Goal: Check status: Check status

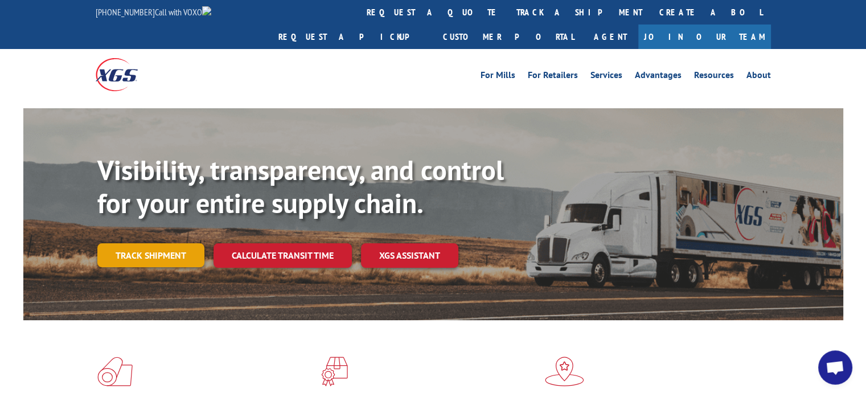
click at [157, 243] on link "Track shipment" at bounding box center [150, 255] width 107 height 24
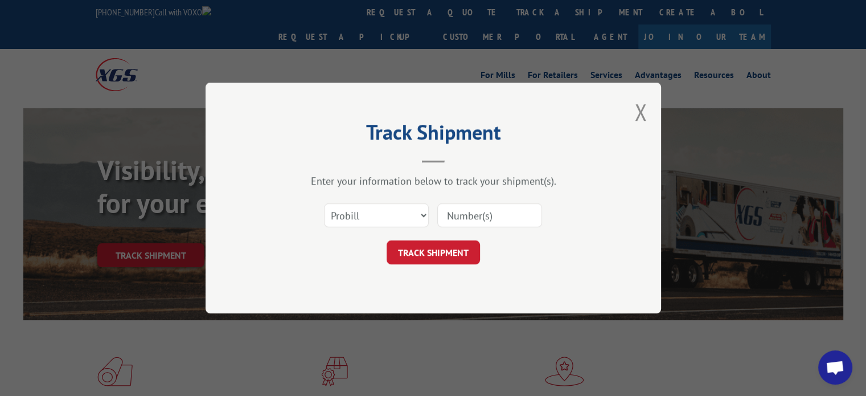
paste input "17601112"
type input "17601112"
click at [449, 250] on button "TRACK SHIPMENT" at bounding box center [432, 252] width 93 height 24
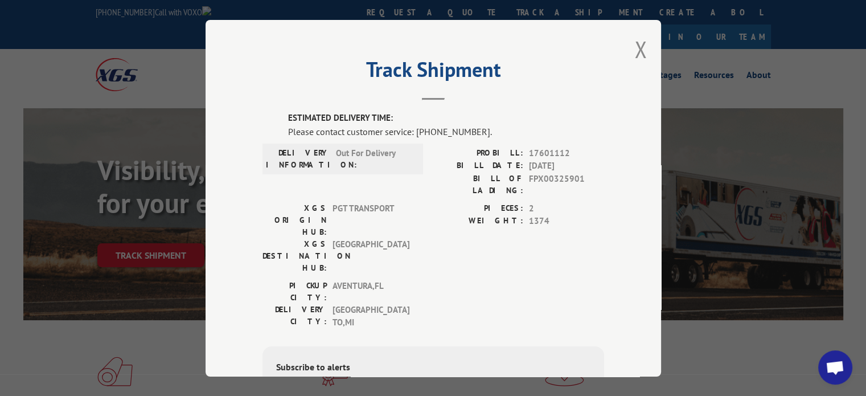
click at [826, 367] on span "Open chat" at bounding box center [834, 368] width 19 height 16
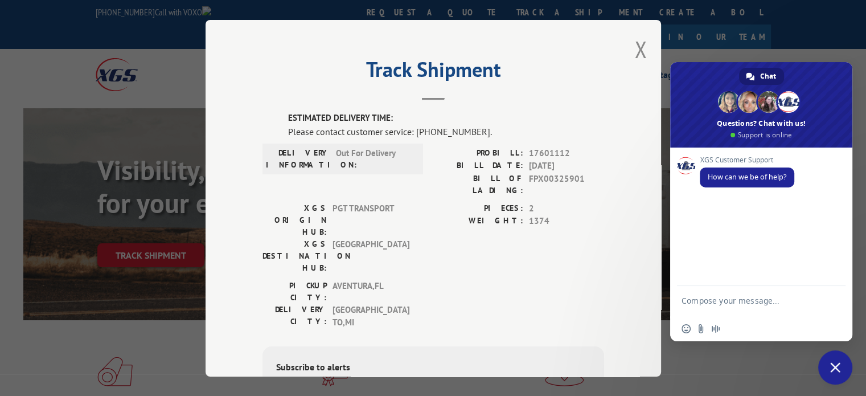
type textarea "17601112"
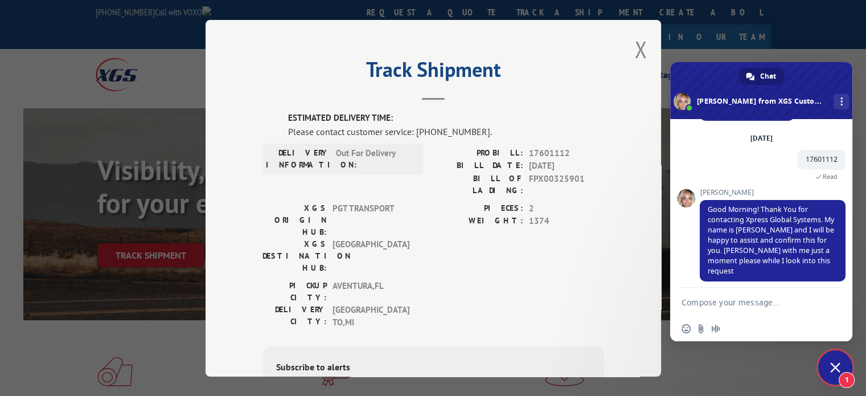
scroll to position [60, 0]
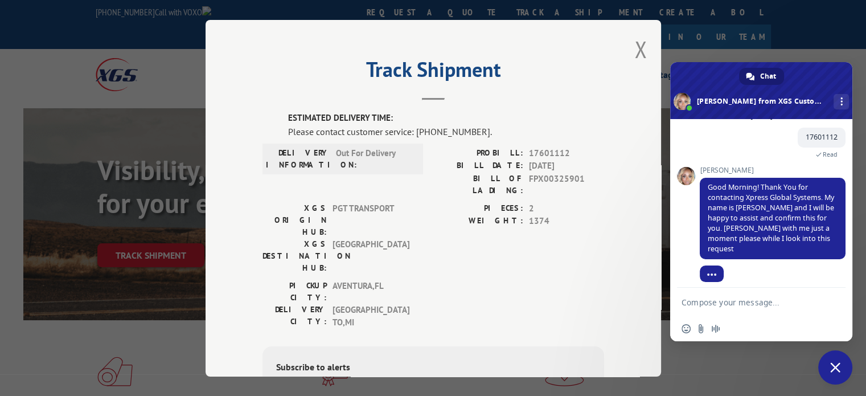
click at [760, 302] on textarea "Compose your message..." at bounding box center [748, 302] width 134 height 10
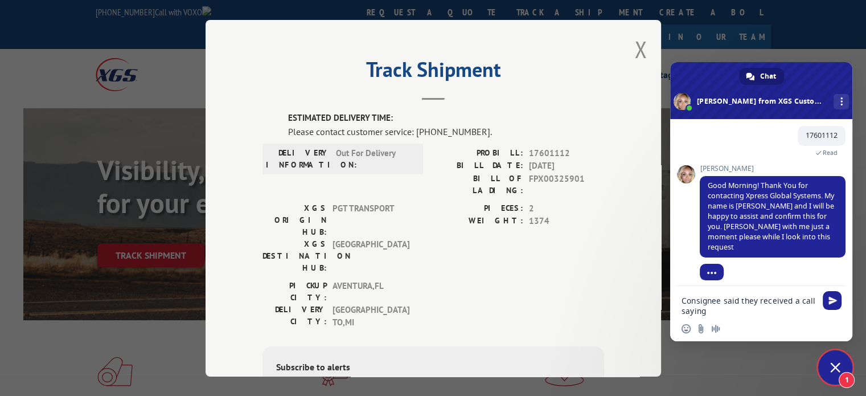
scroll to position [75, 0]
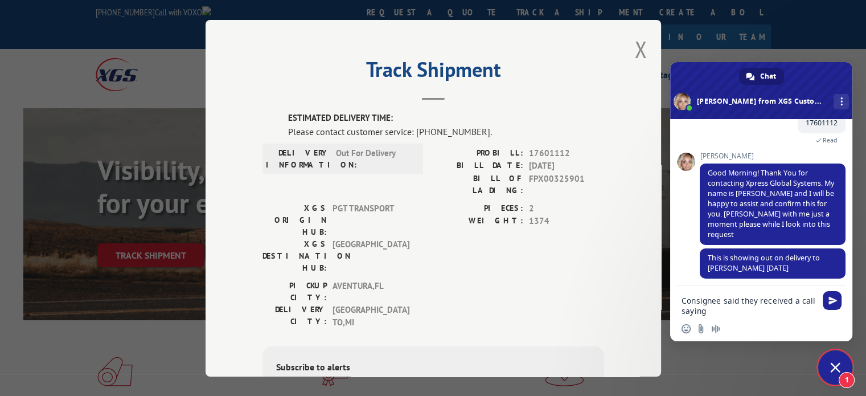
click at [751, 314] on textarea "Consignee said they received a call saying" at bounding box center [748, 305] width 134 height 20
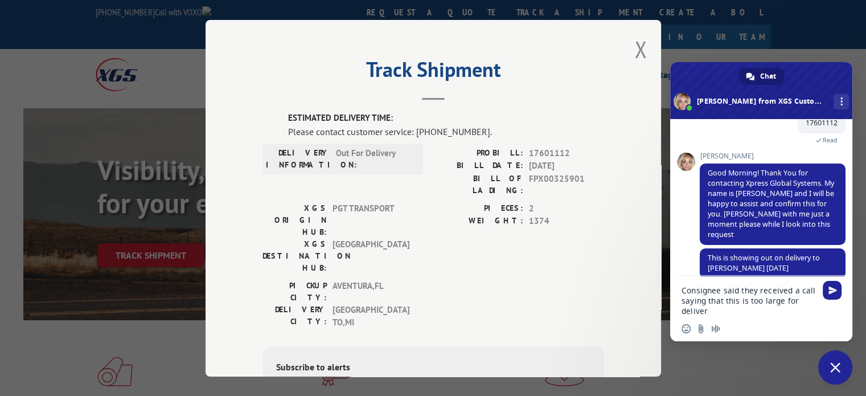
type textarea "Consignee said they received a call saying that this is too large for delivery"
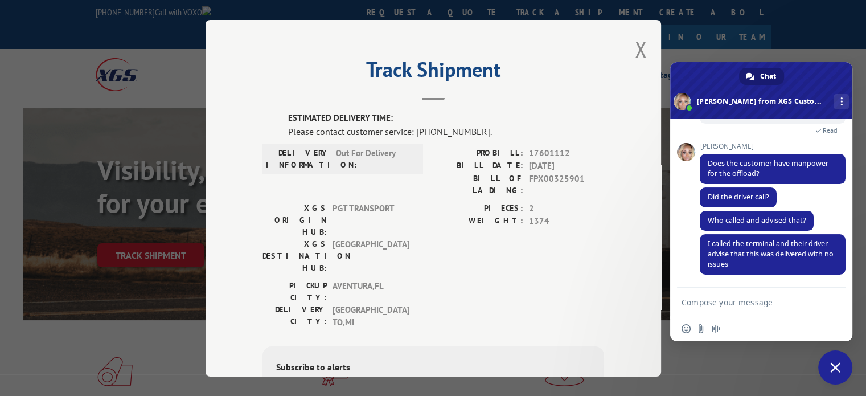
scroll to position [266, 0]
click at [761, 310] on form at bounding box center [748, 302] width 134 height 31
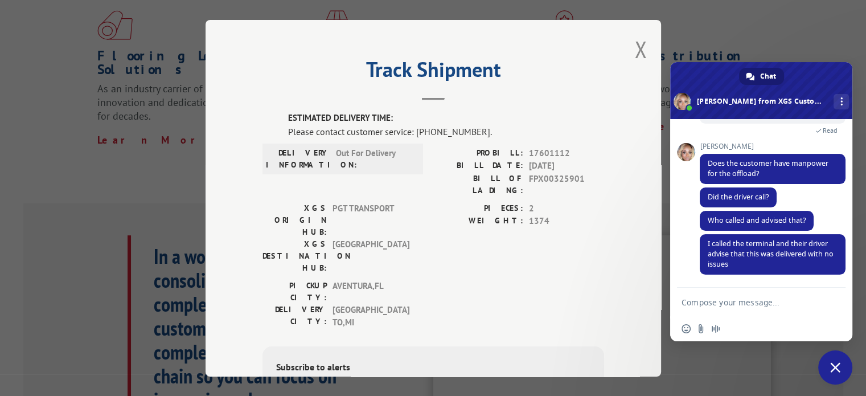
click at [792, 302] on textarea "Compose your message..." at bounding box center [748, 302] width 134 height 10
type textarea "thank you"
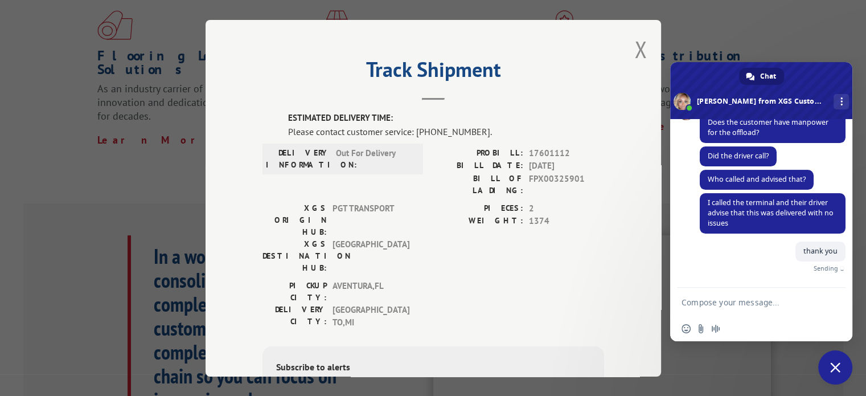
scroll to position [294, 0]
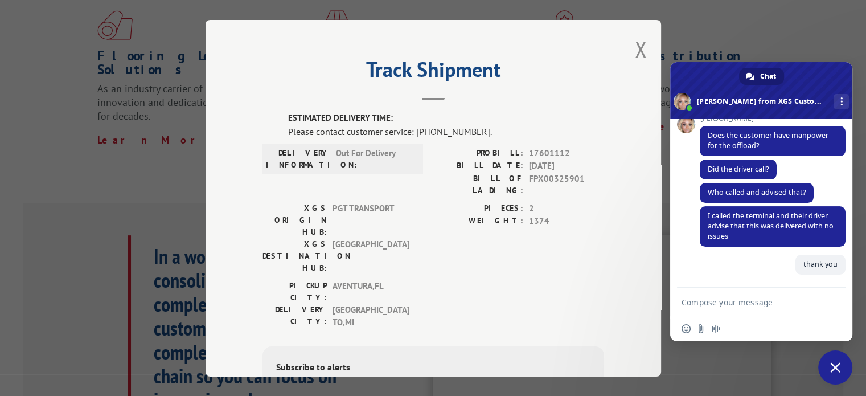
click at [746, 302] on textarea "Compose your message..." at bounding box center [748, 302] width 134 height 10
click at [544, 153] on span "17601112" at bounding box center [566, 152] width 75 height 13
copy span "17601112"
click at [639, 43] on button "Close modal" at bounding box center [640, 49] width 13 height 30
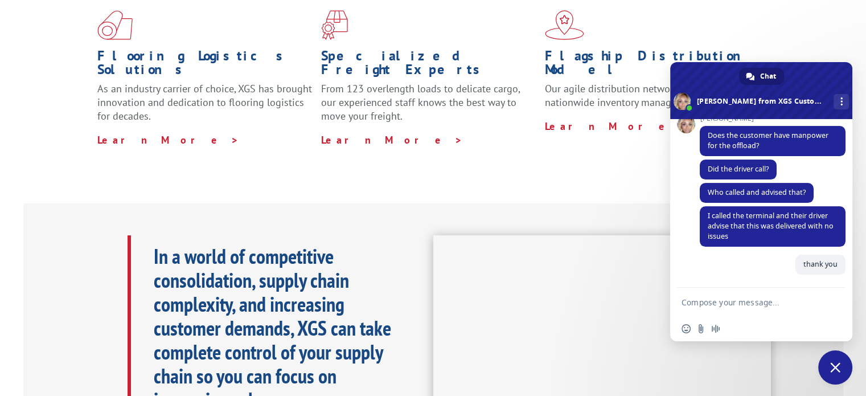
scroll to position [32, 0]
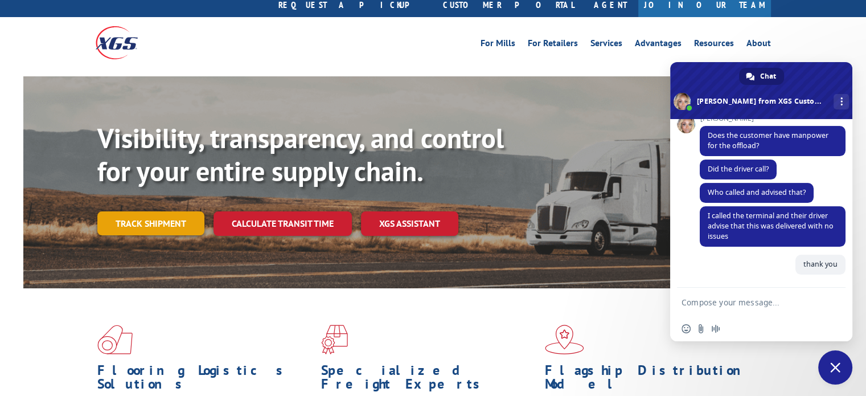
click at [155, 211] on link "Track shipment" at bounding box center [150, 223] width 107 height 24
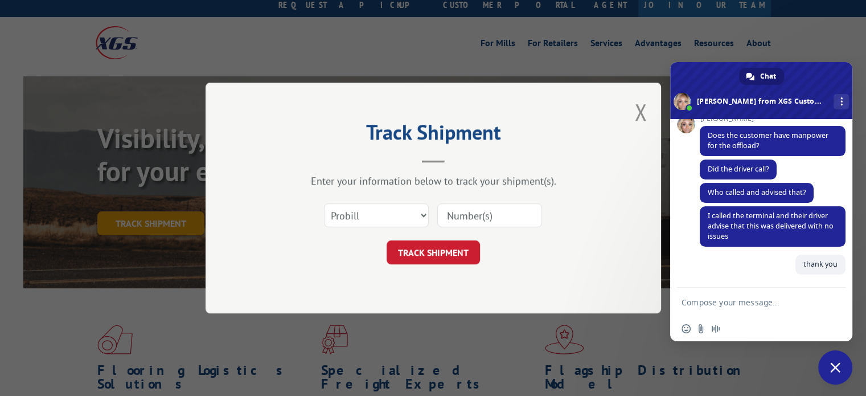
scroll to position [0, 0]
click at [495, 219] on input at bounding box center [489, 215] width 105 height 24
paste input "17601112"
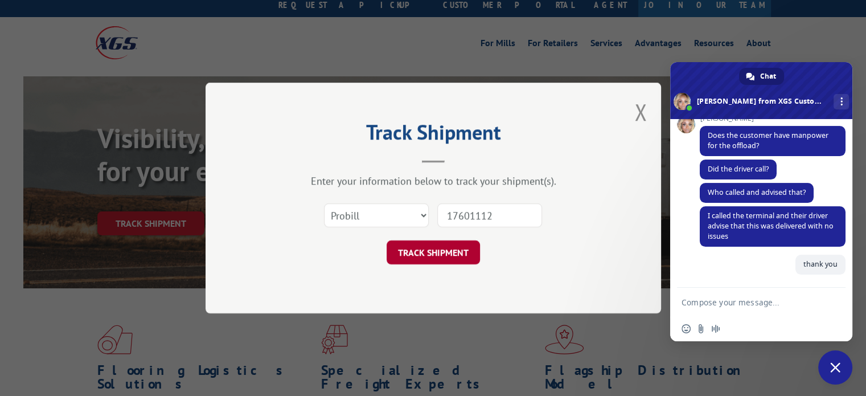
type input "17601112"
click at [468, 249] on button "TRACK SHIPMENT" at bounding box center [432, 252] width 93 height 24
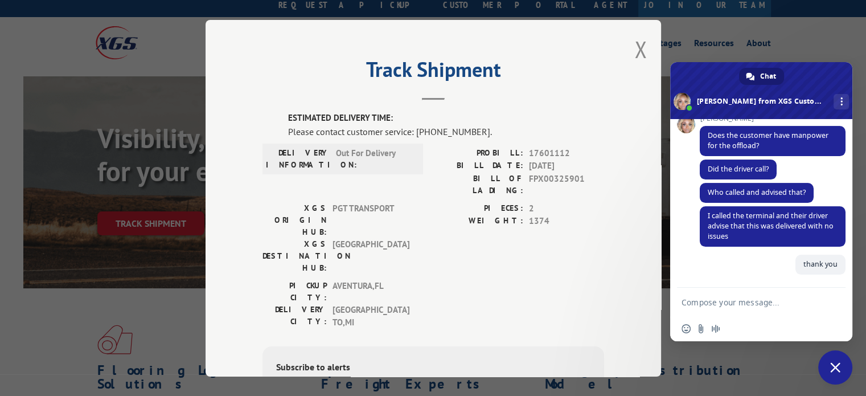
click at [812, 304] on textarea "Compose your message..." at bounding box center [748, 302] width 134 height 10
type textarea "So this was delivered?"
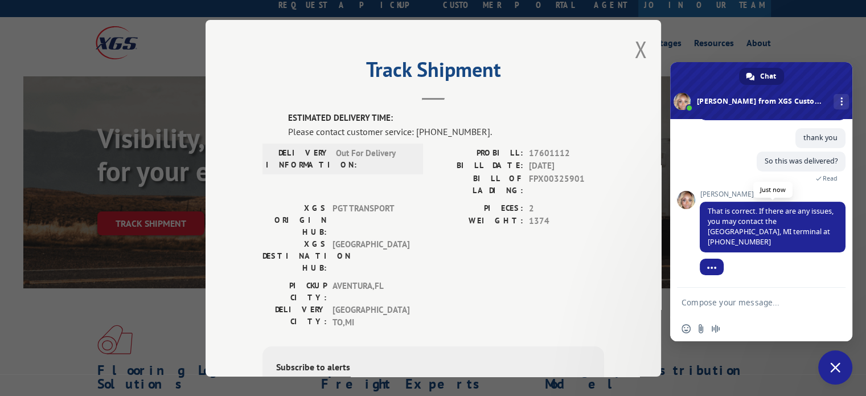
scroll to position [413, 0]
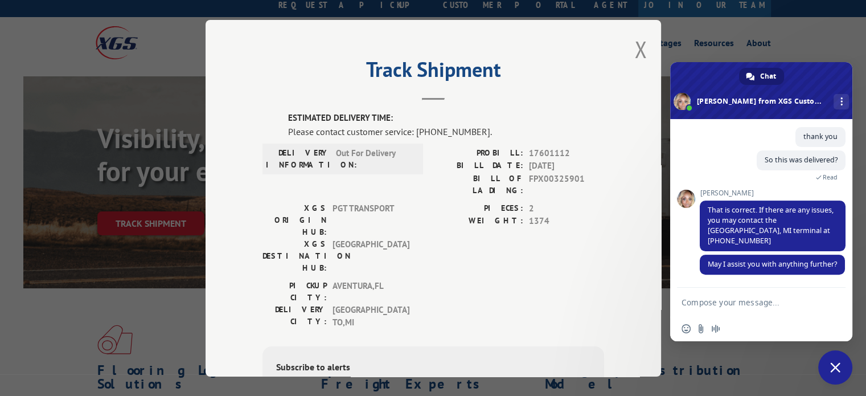
click at [751, 298] on textarea "Compose your message..." at bounding box center [748, 302] width 134 height 10
type textarea "thats all!"
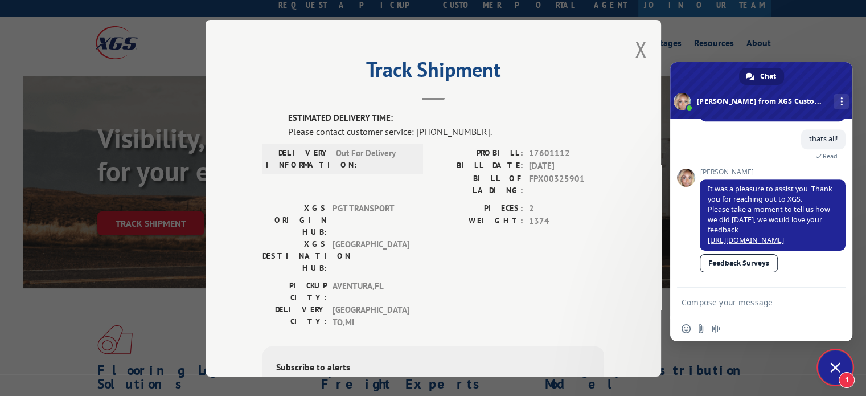
scroll to position [569, 0]
click at [773, 25] on div "Track Shipment ESTIMATED DELIVERY TIME: Please contact customer service: [PHONE…" at bounding box center [433, 198] width 866 height 396
